Goal: Task Accomplishment & Management: Complete application form

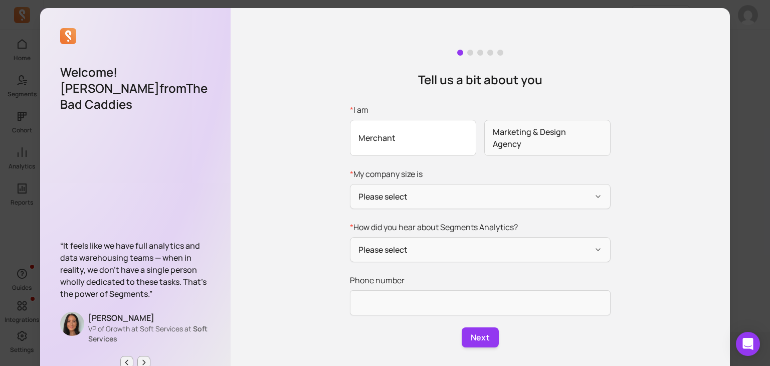
click at [440, 144] on span "Merchant" at bounding box center [413, 138] width 126 height 36
click at [0, 0] on input "* I am Merchant Marketing & Design Agency" at bounding box center [0, 0] width 0 height 0
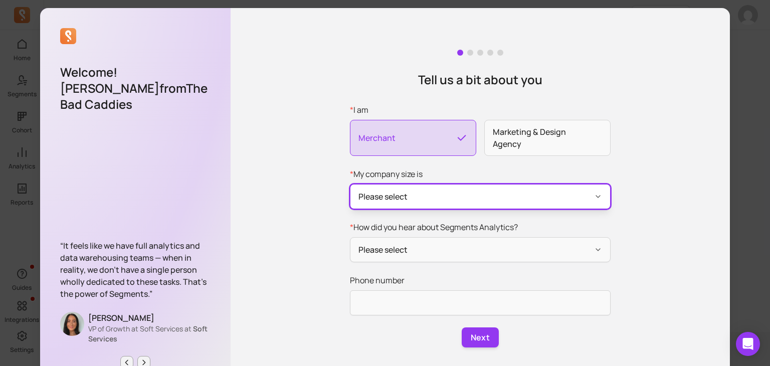
click at [453, 205] on button "Please select" at bounding box center [480, 196] width 261 height 25
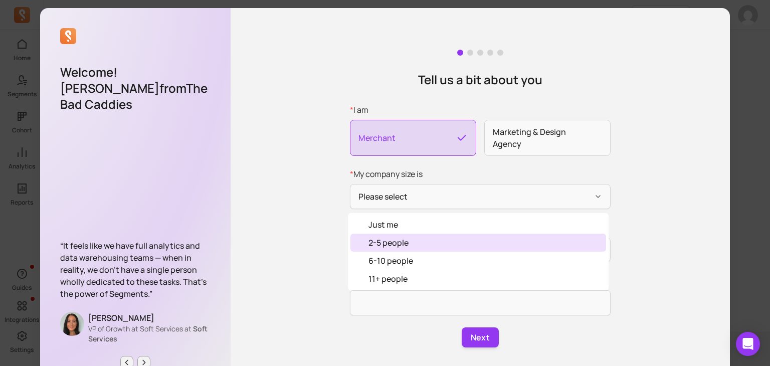
click at [456, 244] on div "2-5 people" at bounding box center [478, 242] width 256 height 18
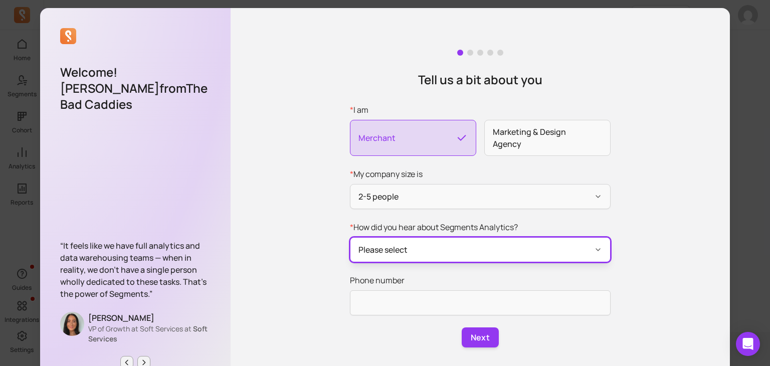
click at [456, 244] on button "Please select" at bounding box center [480, 249] width 261 height 25
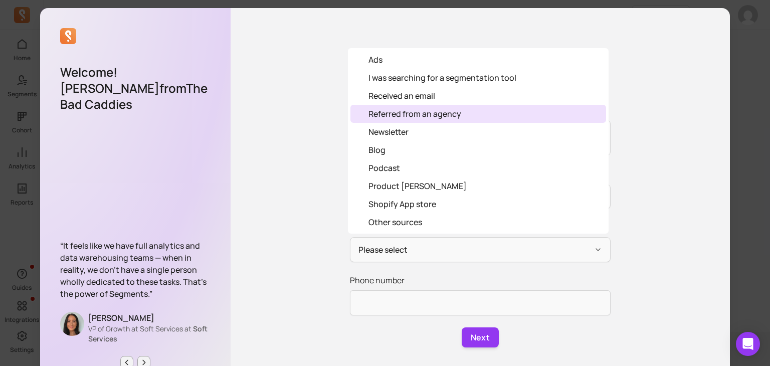
click at [479, 106] on div "Referred from an agency" at bounding box center [478, 114] width 256 height 18
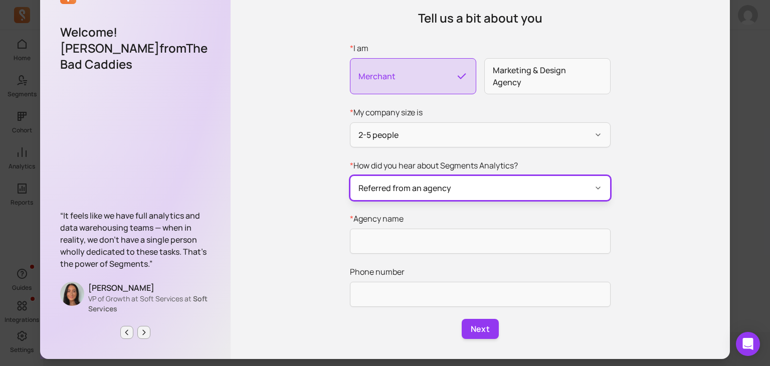
scroll to position [40, 0]
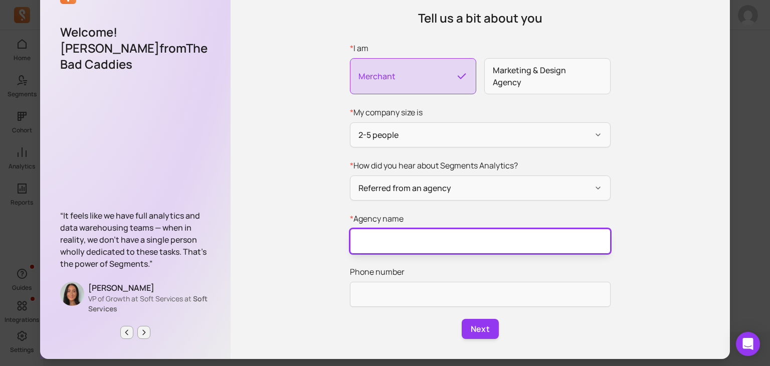
click at [529, 241] on input "* Agency name" at bounding box center [480, 240] width 261 height 25
type input "Chain Social"
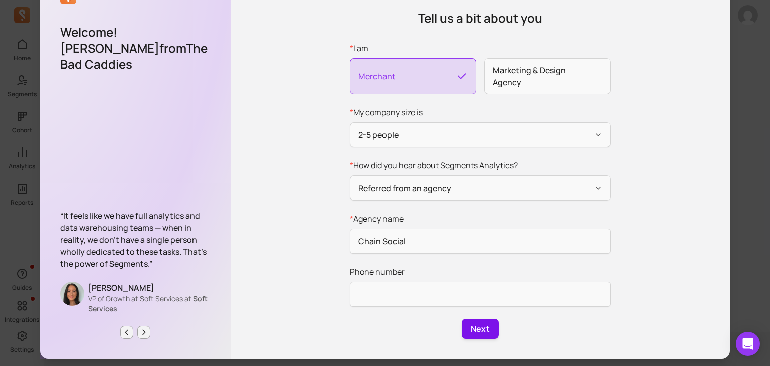
drag, startPoint x: 488, startPoint y: 326, endPoint x: 470, endPoint y: 328, distance: 18.1
click at [470, 328] on button "Next" at bounding box center [479, 329] width 37 height 20
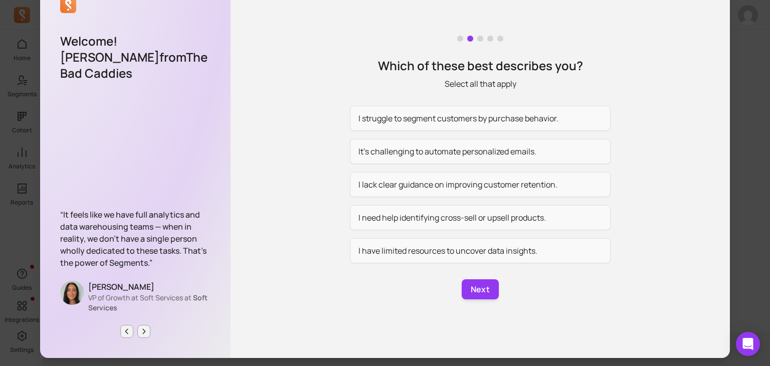
scroll to position [31, 0]
click at [496, 244] on button "I have limited resources to uncover data insights." at bounding box center [480, 250] width 261 height 25
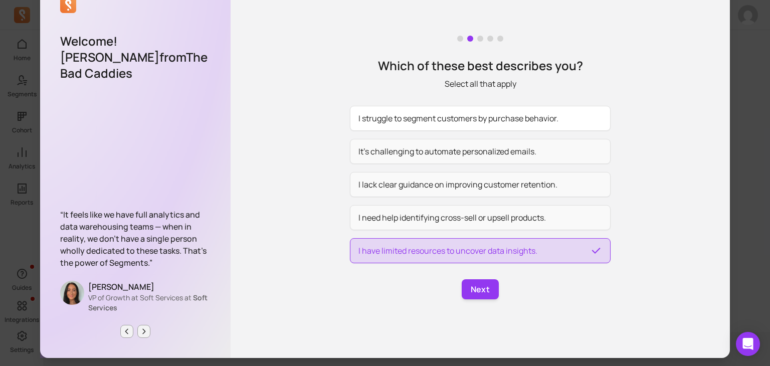
click at [509, 124] on button "I struggle to segment customers by purchase behavior." at bounding box center [480, 118] width 261 height 25
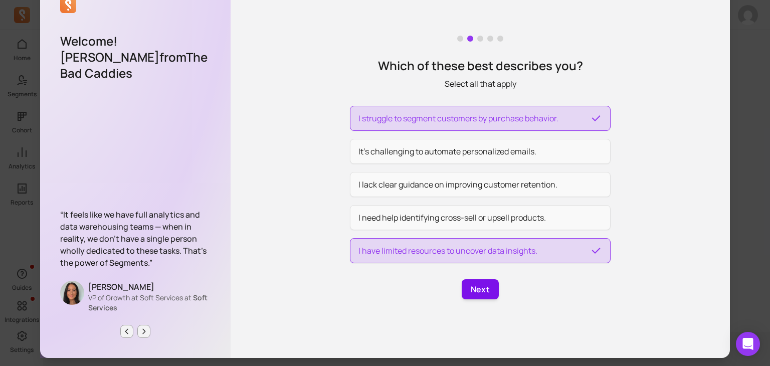
click at [484, 289] on button "Next" at bounding box center [479, 289] width 37 height 20
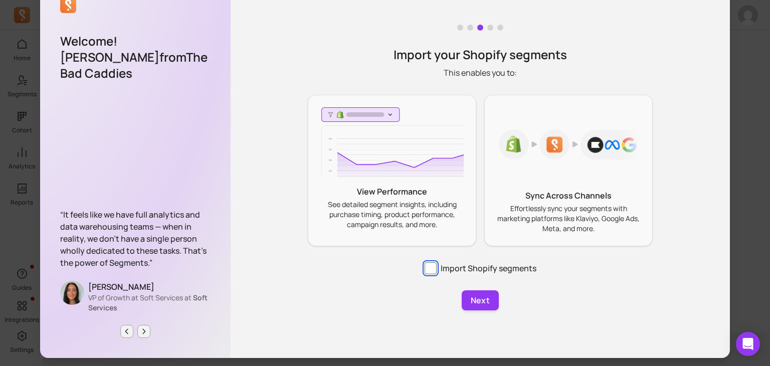
click at [427, 269] on input "Import Shopify segments" at bounding box center [430, 268] width 12 height 12
click at [430, 270] on input "Import Shopify segments" at bounding box center [430, 268] width 12 height 12
click at [427, 267] on input "Import Shopify segments" at bounding box center [430, 268] width 12 height 12
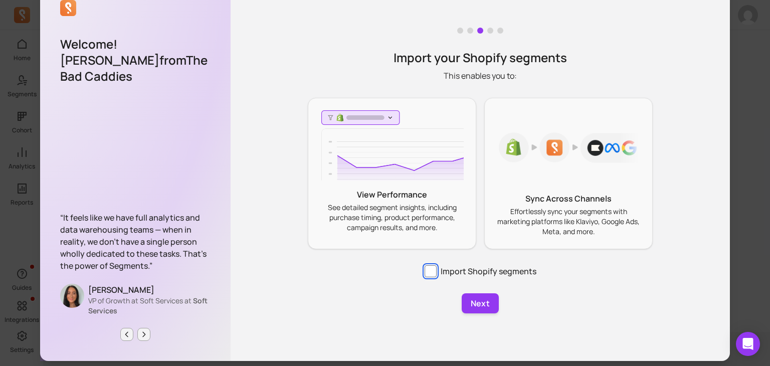
scroll to position [31, 0]
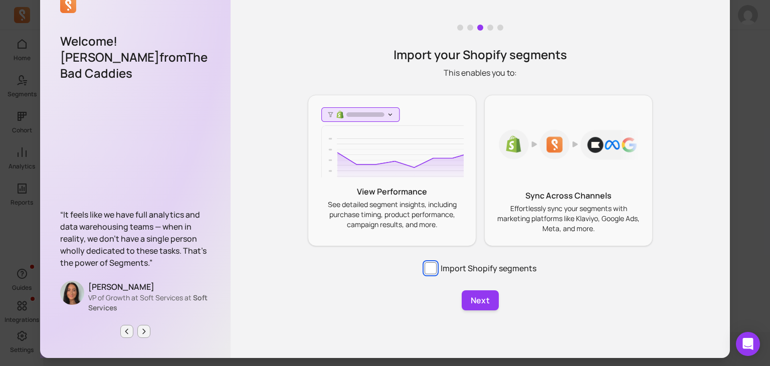
click at [426, 267] on input "Import Shopify segments" at bounding box center [430, 268] width 12 height 12
checkbox input "true"
click at [478, 301] on button "Next" at bounding box center [479, 300] width 37 height 20
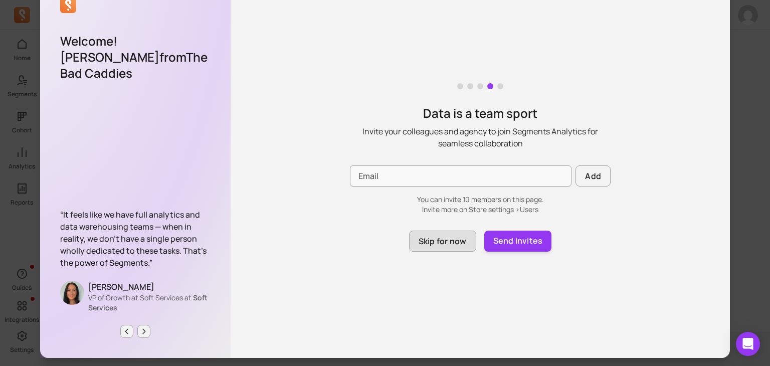
click at [440, 246] on button "Skip for now" at bounding box center [442, 240] width 67 height 21
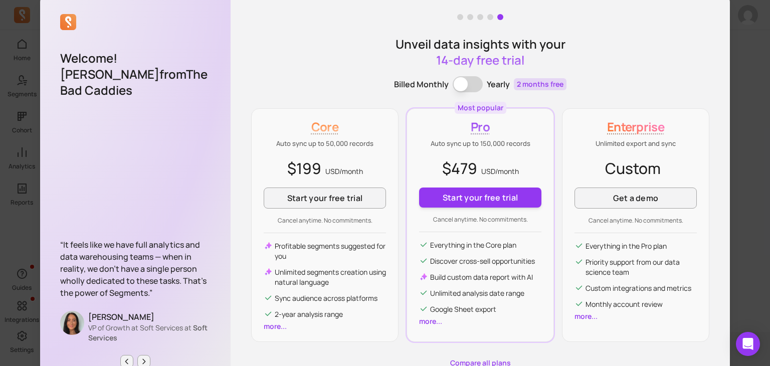
scroll to position [44, 0]
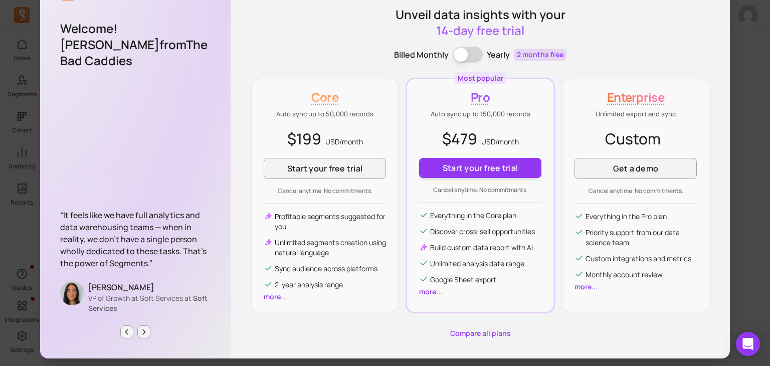
click at [465, 329] on link "Compare all plans" at bounding box center [480, 333] width 458 height 10
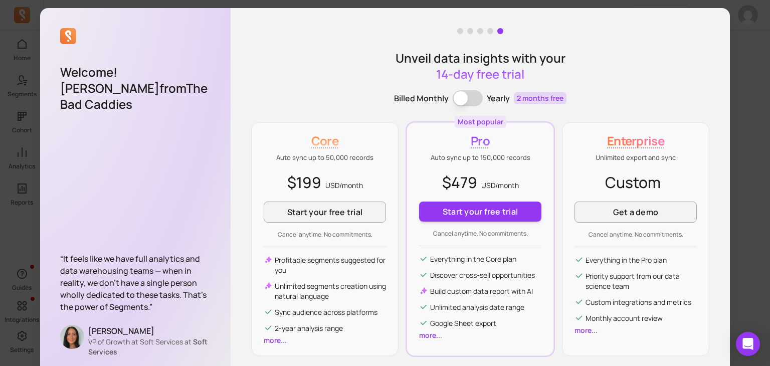
click at [723, 53] on div "Unveil data insights with your 14-day free trial Billed Monthly Billing term Ye…" at bounding box center [479, 205] width 499 height 394
